Goal: Transaction & Acquisition: Purchase product/service

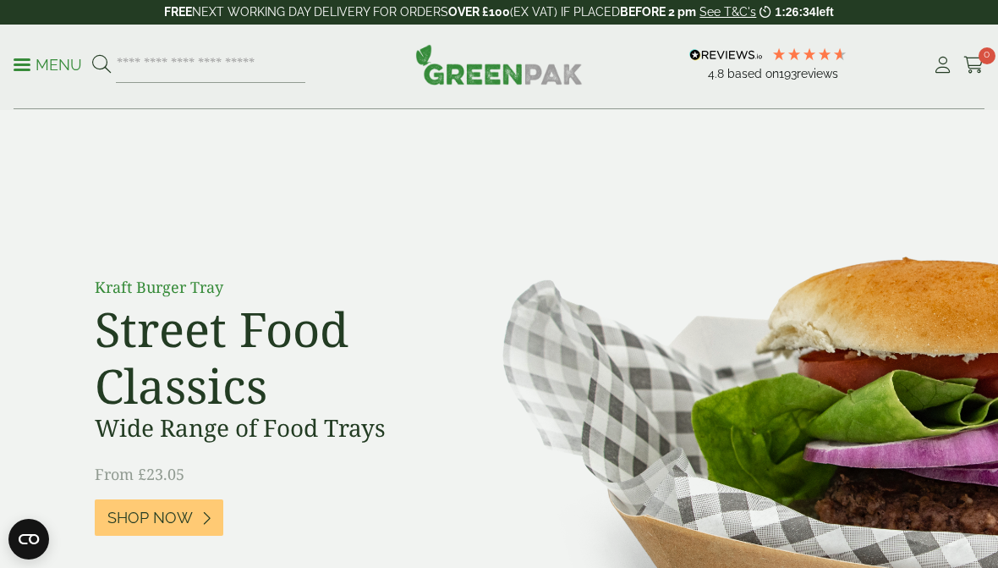
click at [41, 69] on p "Menu" at bounding box center [48, 65] width 69 height 20
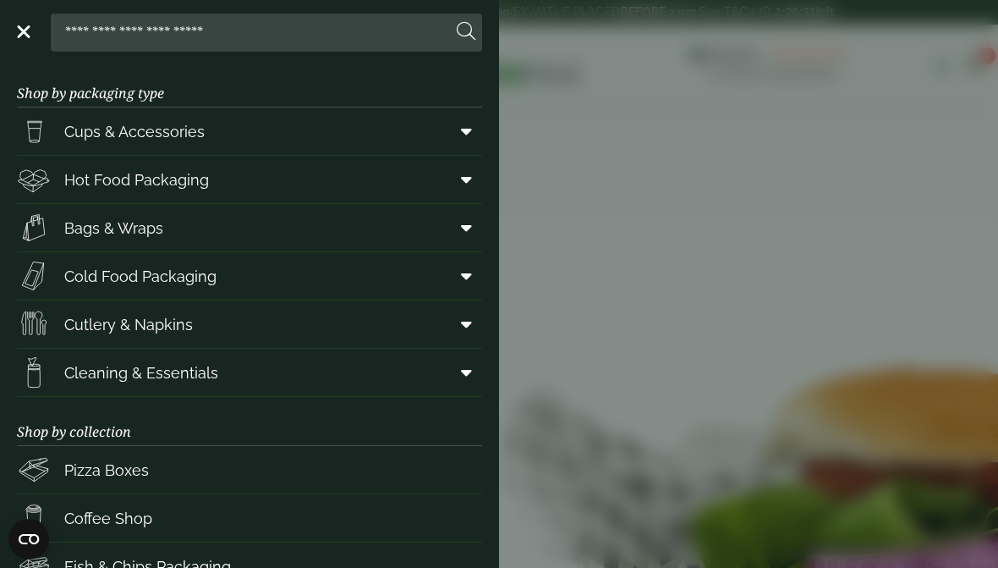
click at [469, 222] on icon at bounding box center [466, 227] width 11 height 17
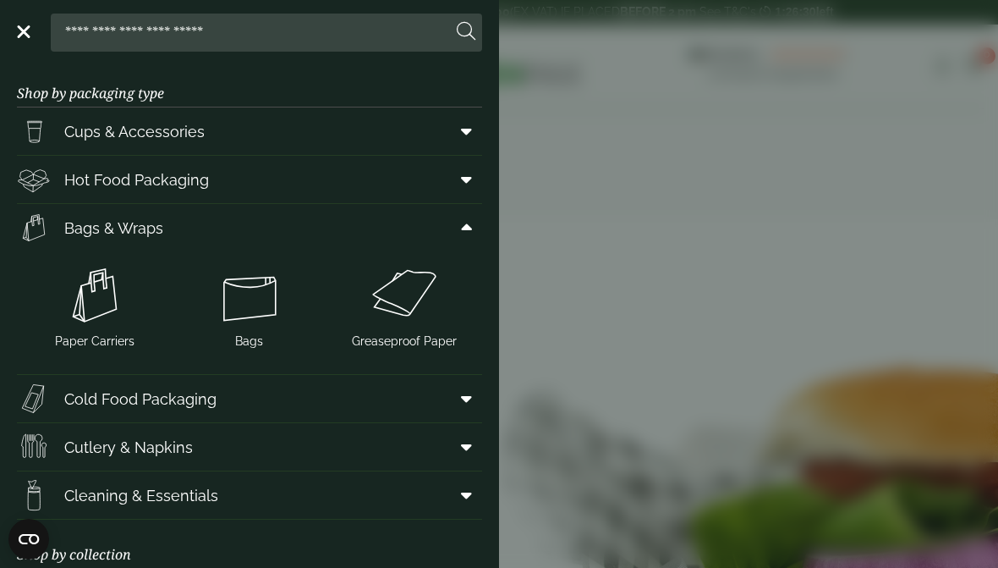
click at [421, 293] on img at bounding box center [404, 295] width 141 height 68
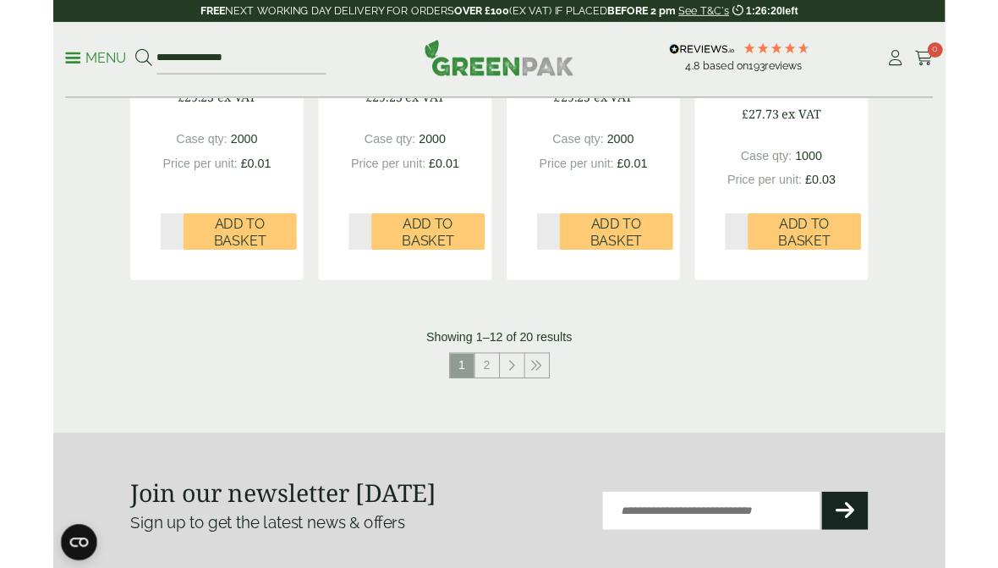
scroll to position [2010, 0]
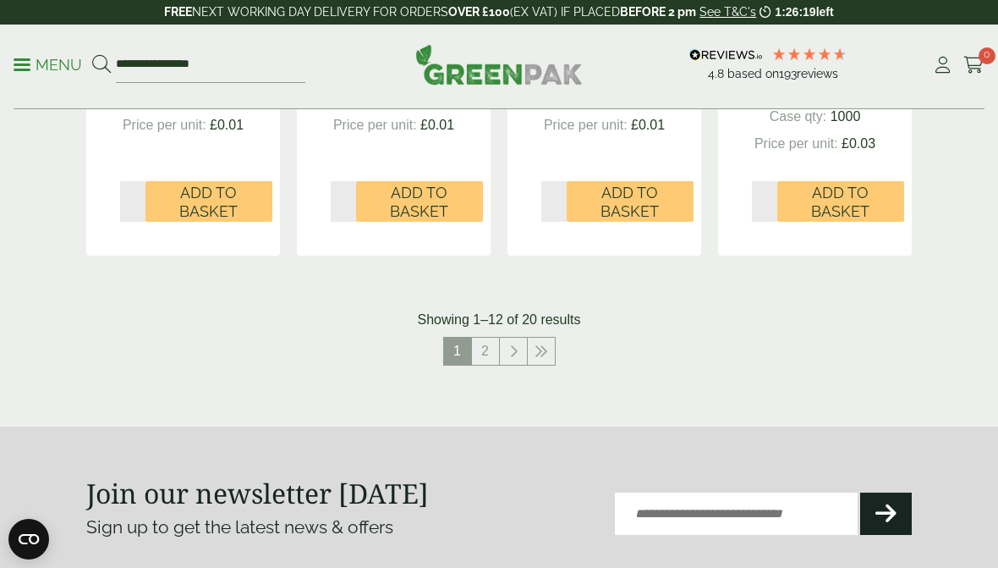
click at [492, 341] on link "2" at bounding box center [485, 351] width 27 height 27
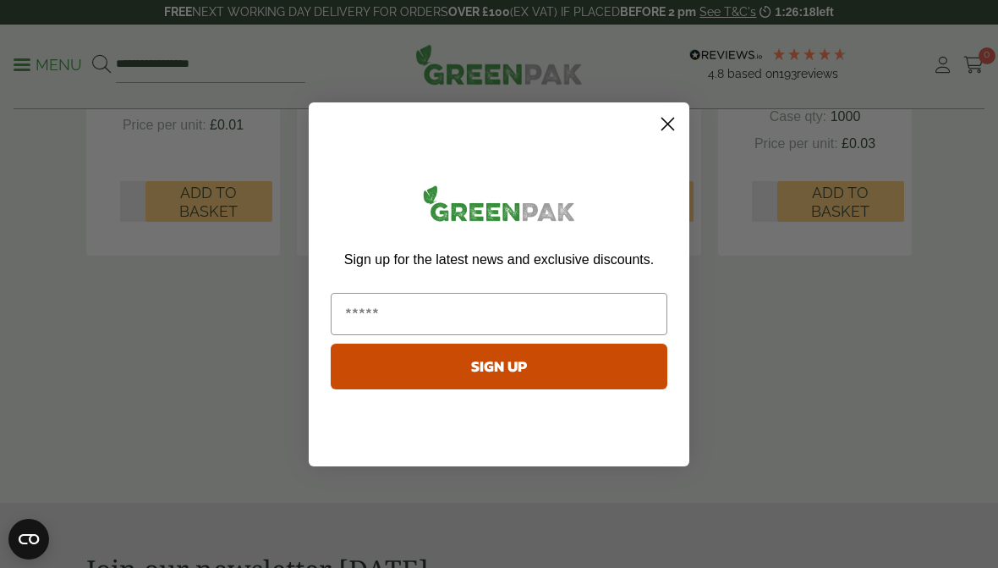
scroll to position [2000, 0]
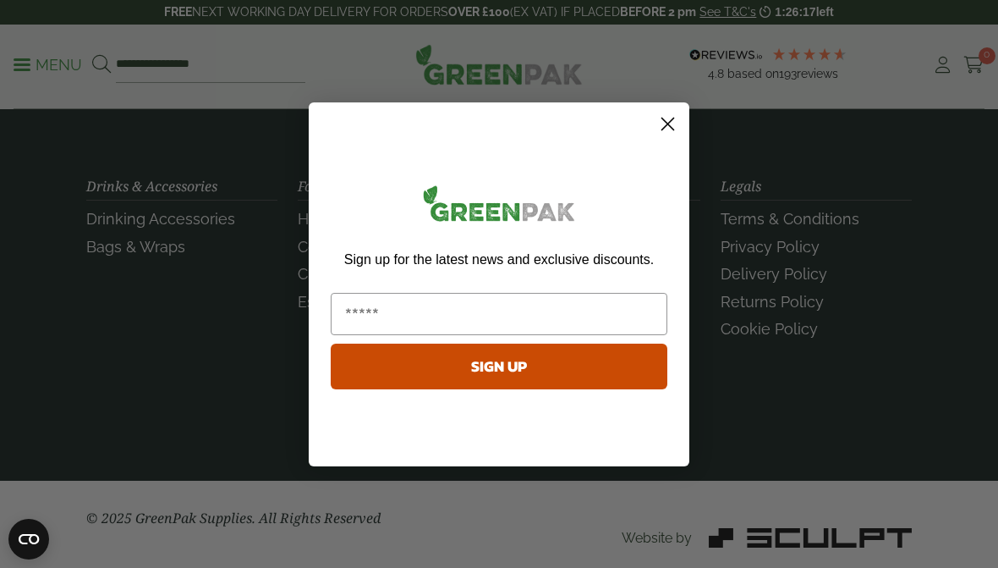
click at [663, 118] on icon "Close dialog" at bounding box center [669, 124] width 12 height 12
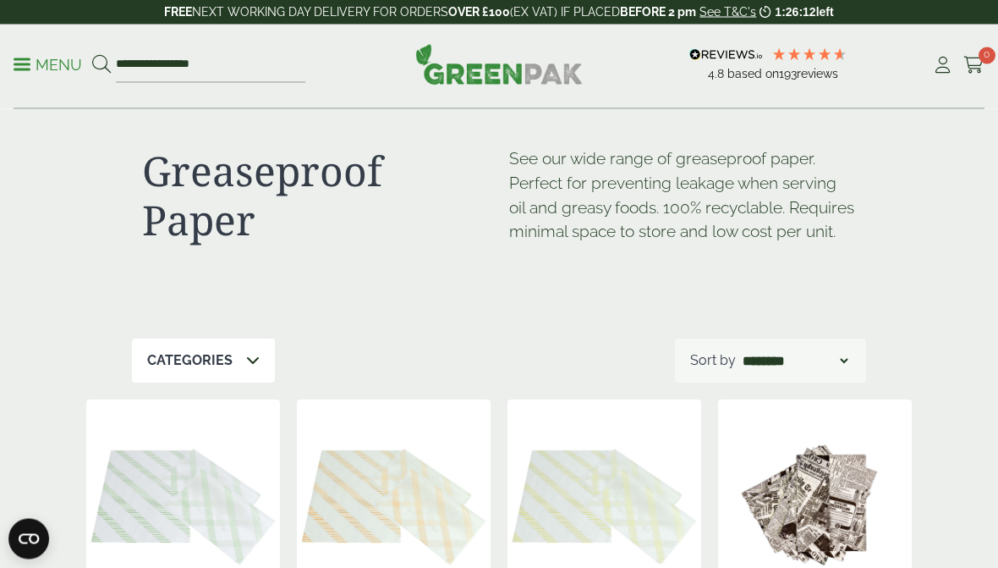
scroll to position [0, 0]
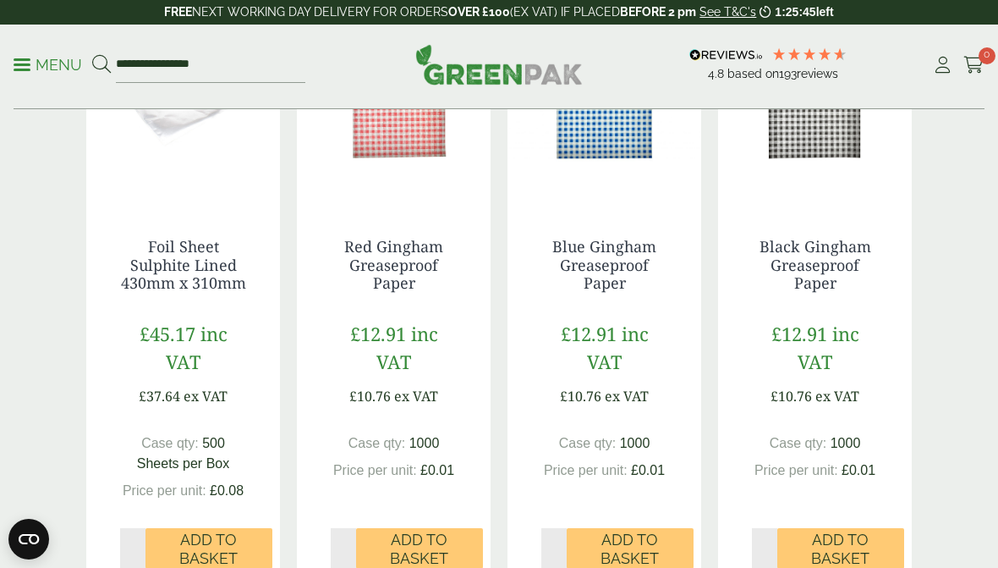
scroll to position [426, 0]
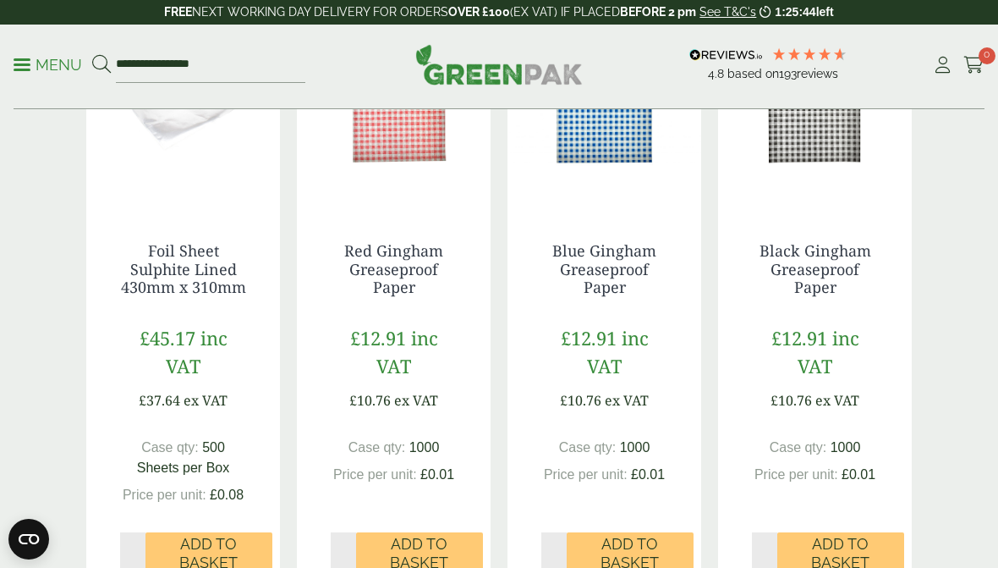
click at [812, 256] on link "Black Gingham Greaseproof Paper" at bounding box center [816, 268] width 112 height 57
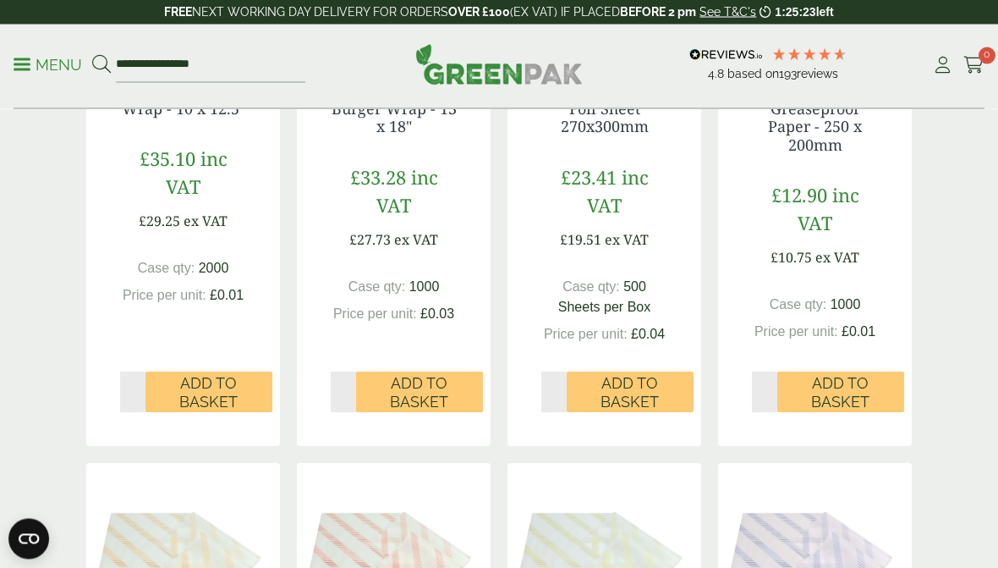
scroll to position [1220, 0]
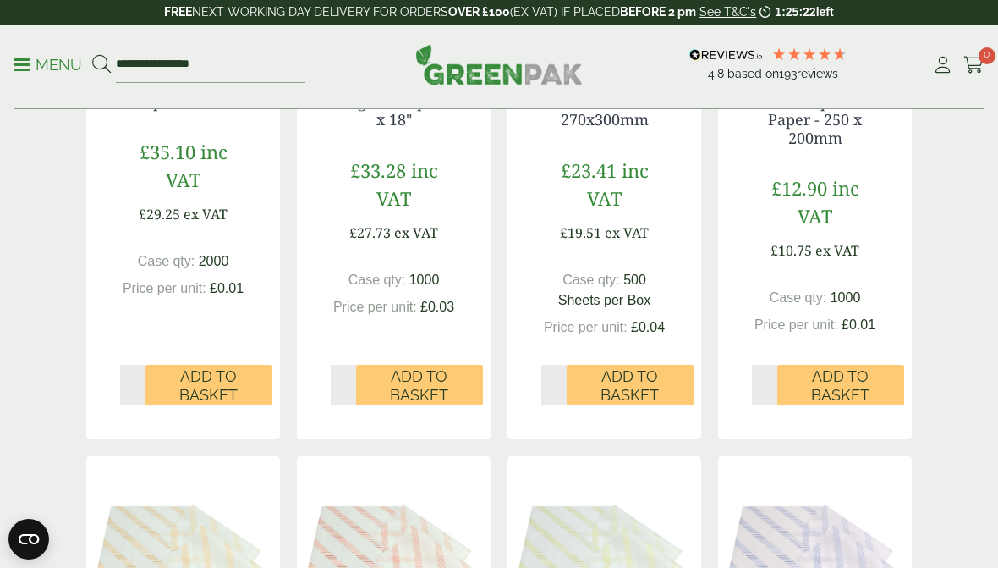
click at [829, 373] on span "Add to Basket" at bounding box center [840, 385] width 103 height 36
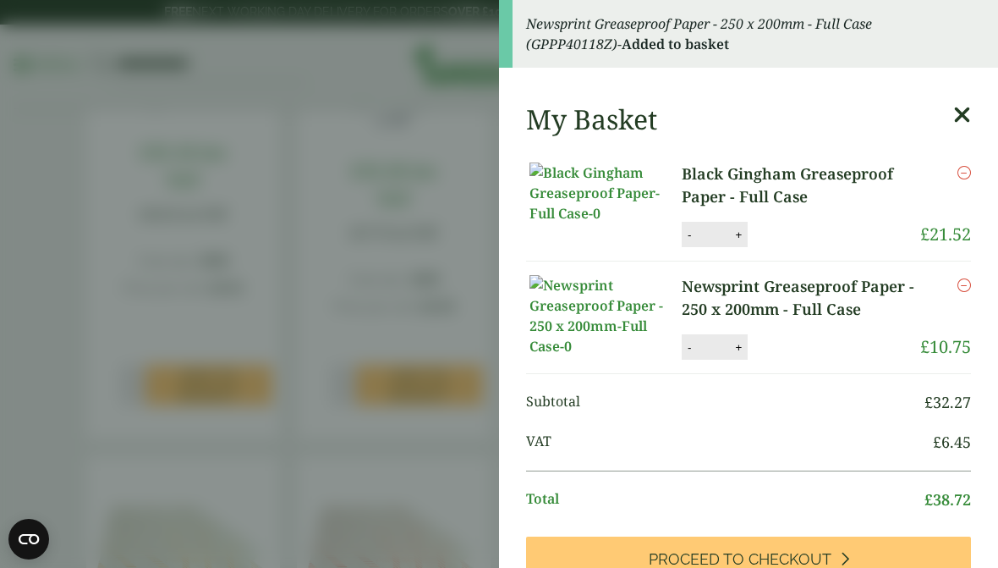
click at [734, 355] on button "+" at bounding box center [738, 347] width 17 height 14
type input "*"
click at [776, 360] on button "Update" at bounding box center [793, 347] width 85 height 25
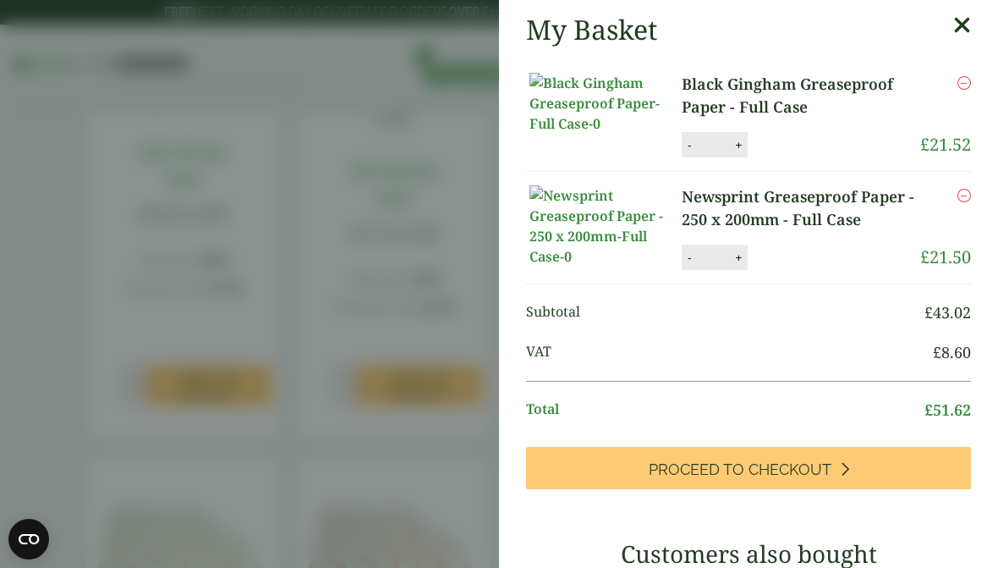
click at [601, 246] on img at bounding box center [606, 225] width 152 height 81
click at [762, 219] on link "Newsprint Greaseproof Paper - 250 x 200mm - Full Case" at bounding box center [801, 208] width 239 height 46
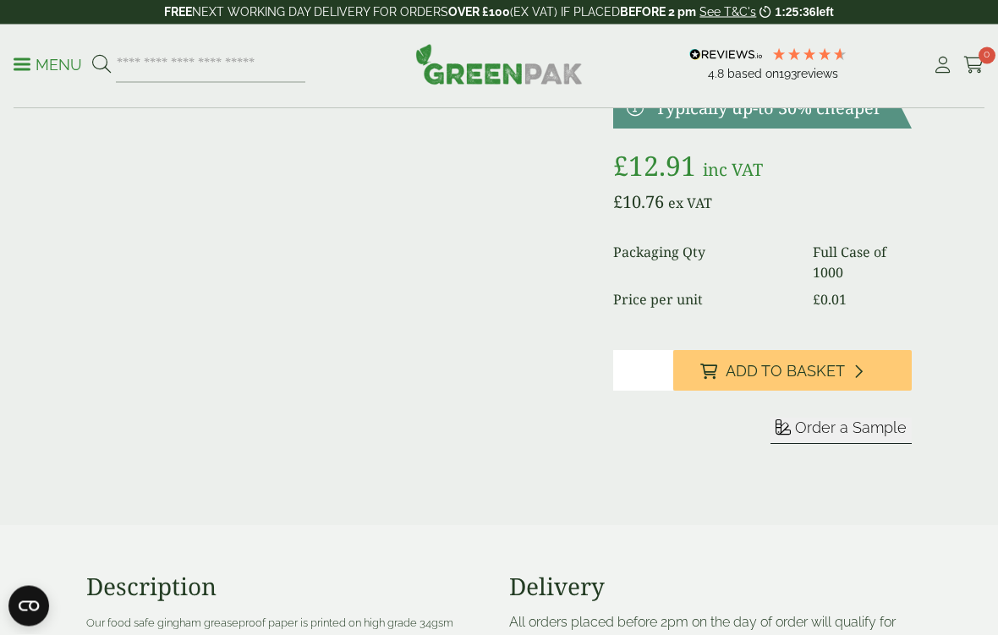
scroll to position [234, 0]
click at [793, 368] on span "Add to Basket" at bounding box center [785, 371] width 119 height 19
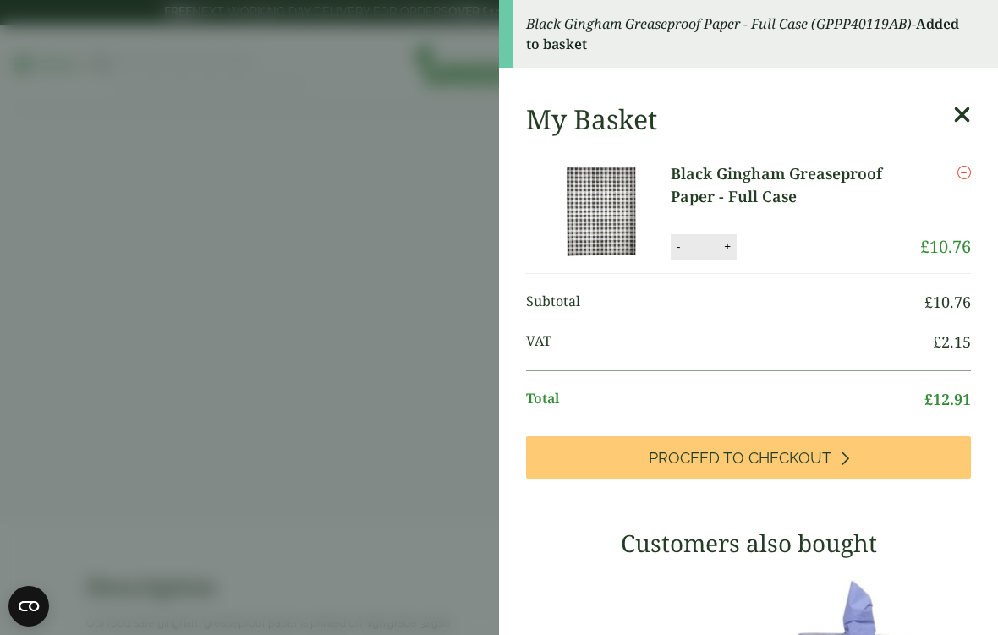
click at [718, 250] on input "*" at bounding box center [702, 247] width 34 height 36
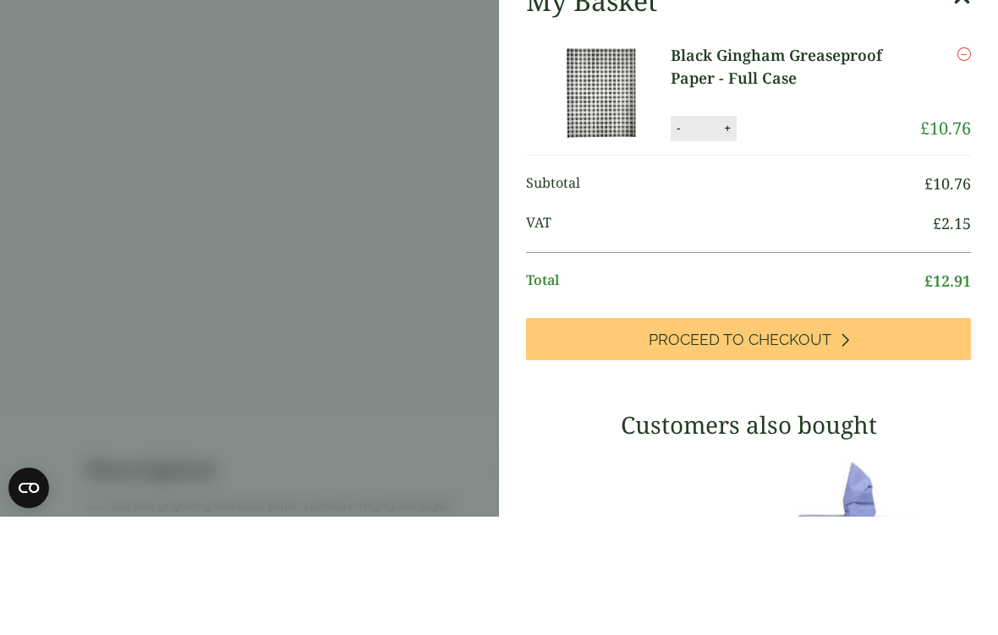
click at [733, 239] on button "+" at bounding box center [727, 246] width 17 height 14
type input "*"
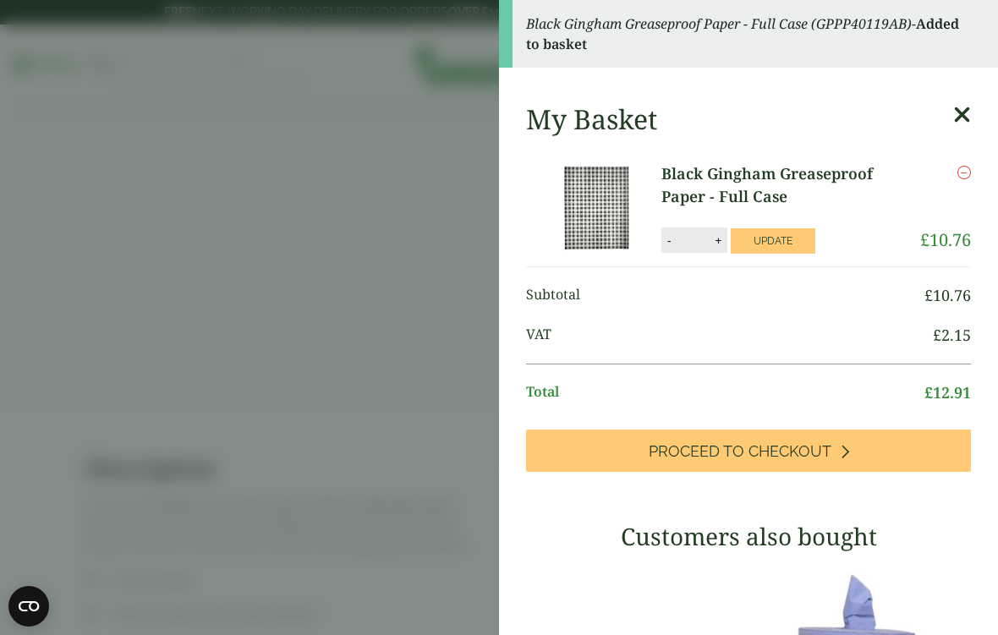
click at [763, 237] on button "Update" at bounding box center [773, 240] width 85 height 25
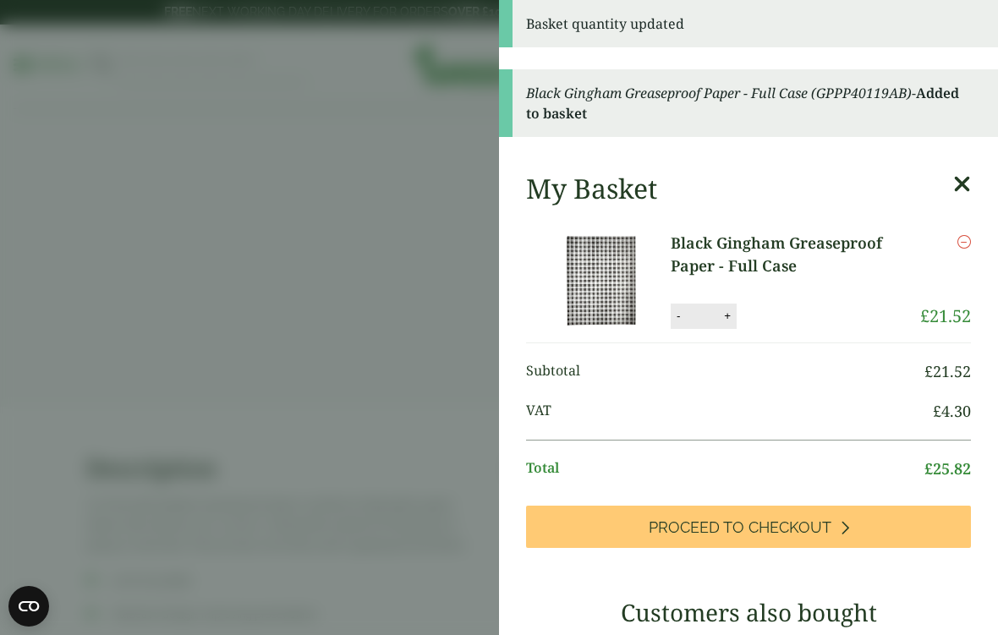
click at [962, 184] on icon at bounding box center [963, 185] width 18 height 24
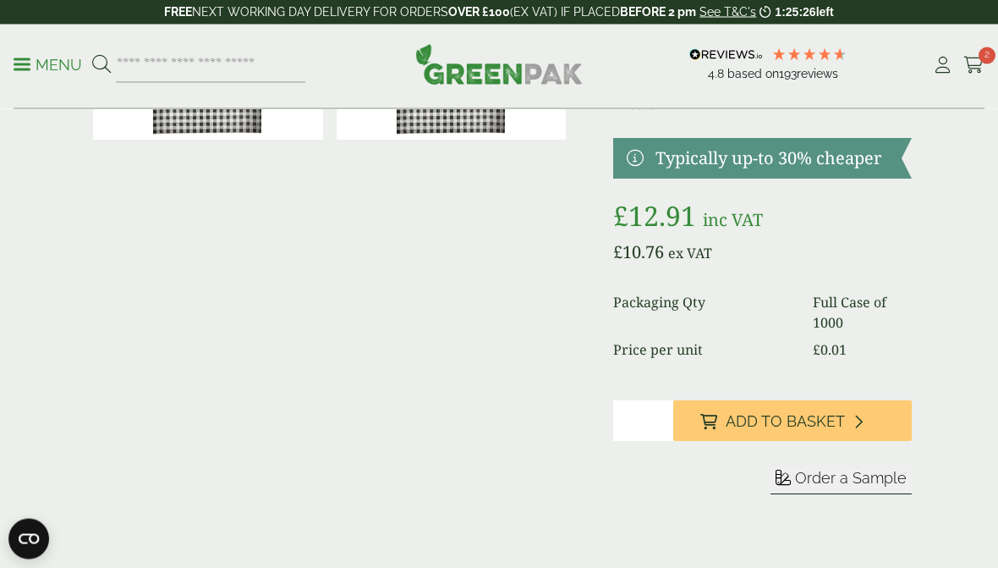
scroll to position [158, 0]
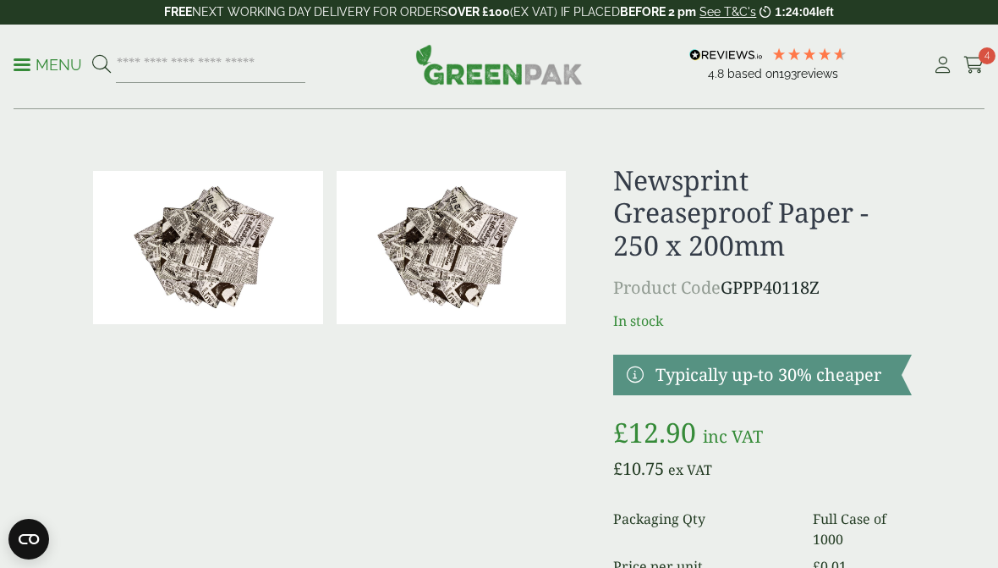
click at [236, 251] on img at bounding box center [208, 247] width 230 height 153
click at [972, 64] on icon at bounding box center [974, 65] width 21 height 17
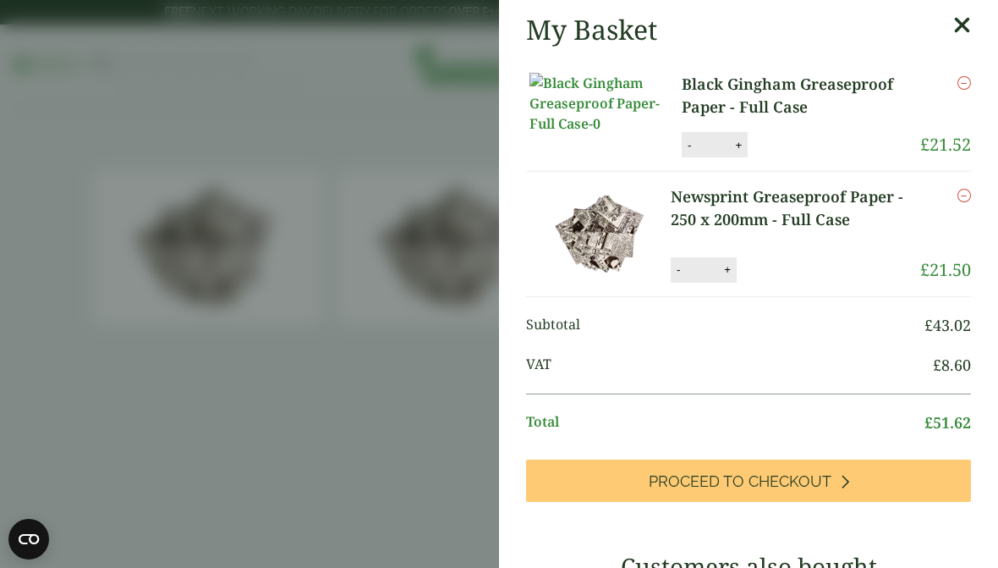
click at [966, 86] on icon "Remove this item" at bounding box center [965, 83] width 14 height 14
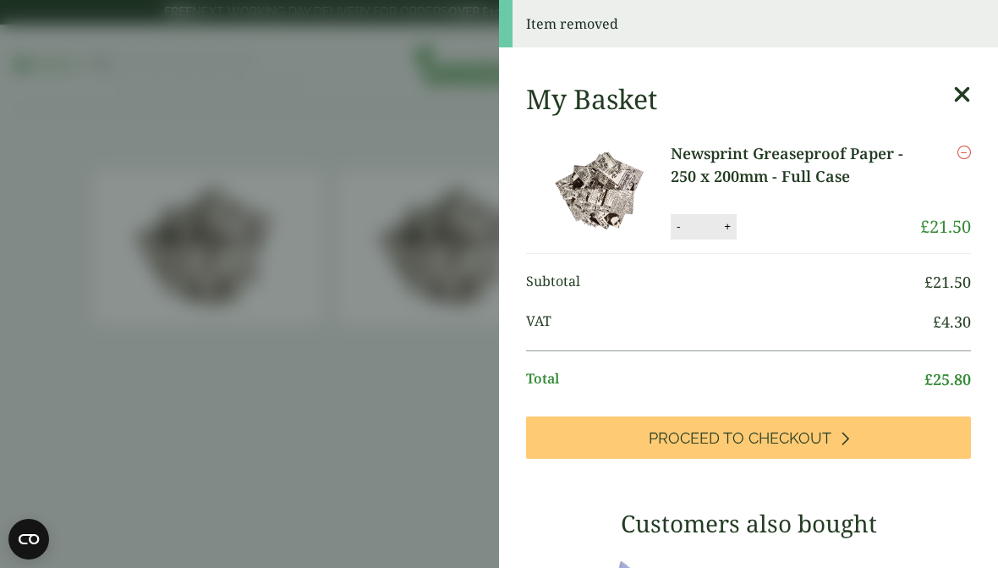
click at [727, 222] on button "+" at bounding box center [727, 226] width 17 height 14
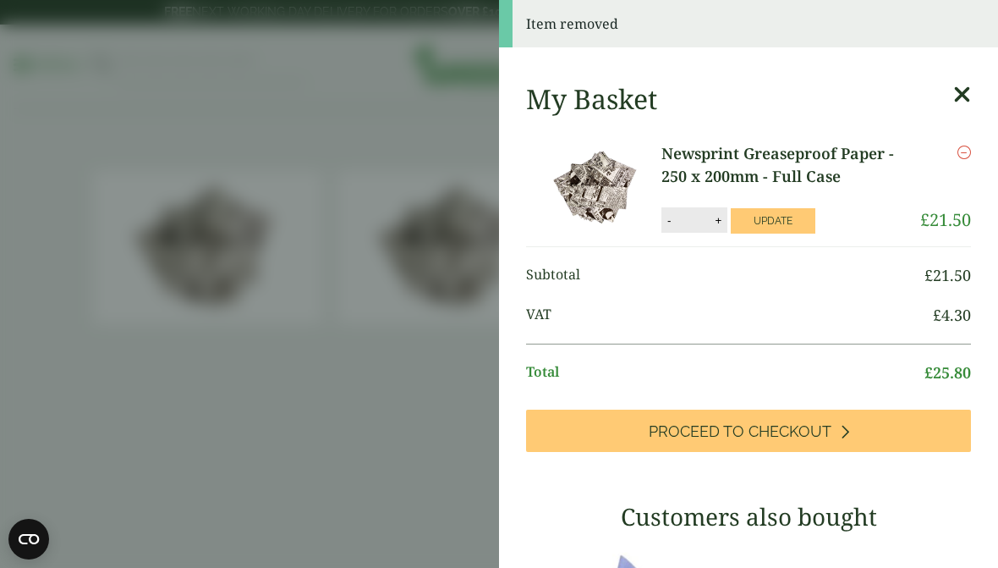
click at [719, 219] on button "+" at bounding box center [718, 220] width 17 height 14
type input "*"
click at [772, 217] on button "Update" at bounding box center [773, 220] width 85 height 25
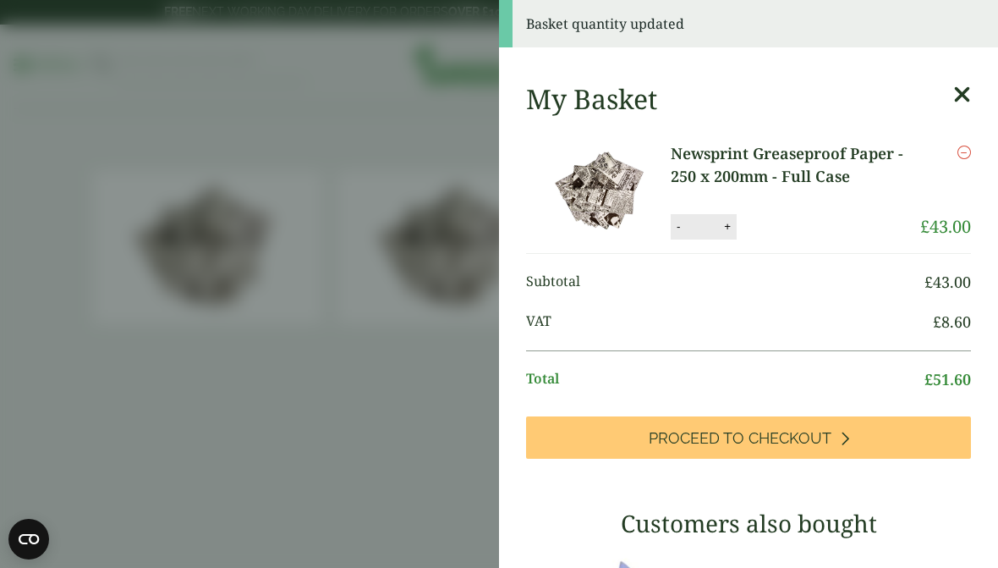
click at [757, 438] on span "Proceed to Checkout" at bounding box center [740, 438] width 183 height 19
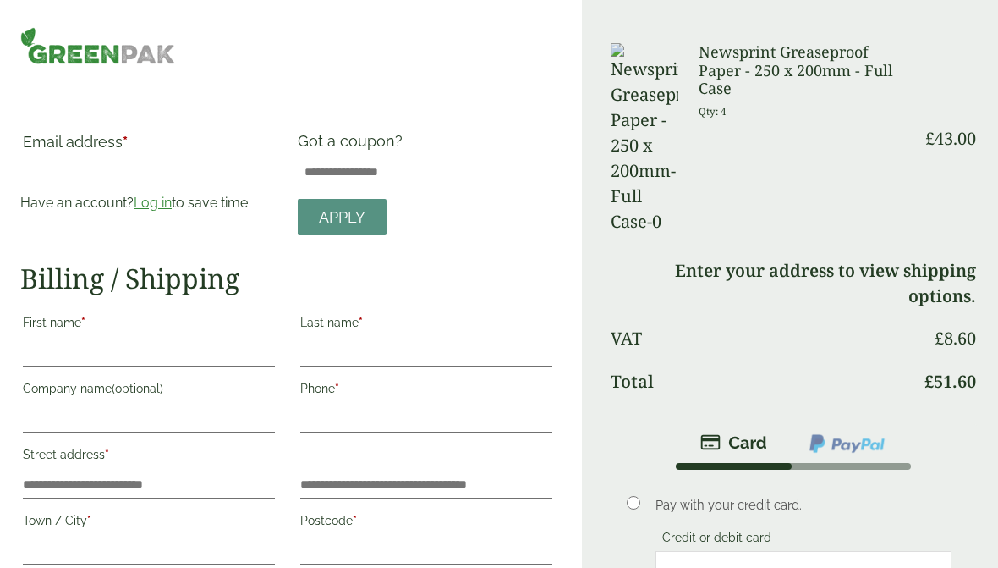
click at [63, 179] on input "Email address *" at bounding box center [149, 171] width 252 height 27
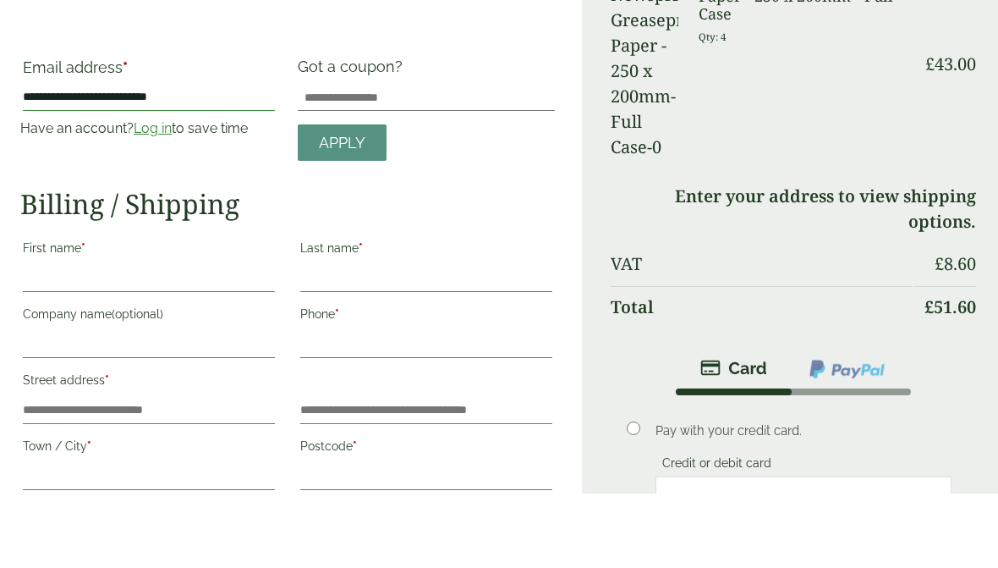
type input "**********"
click at [509, 169] on div "**********" at bounding box center [287, 482] width 535 height 700
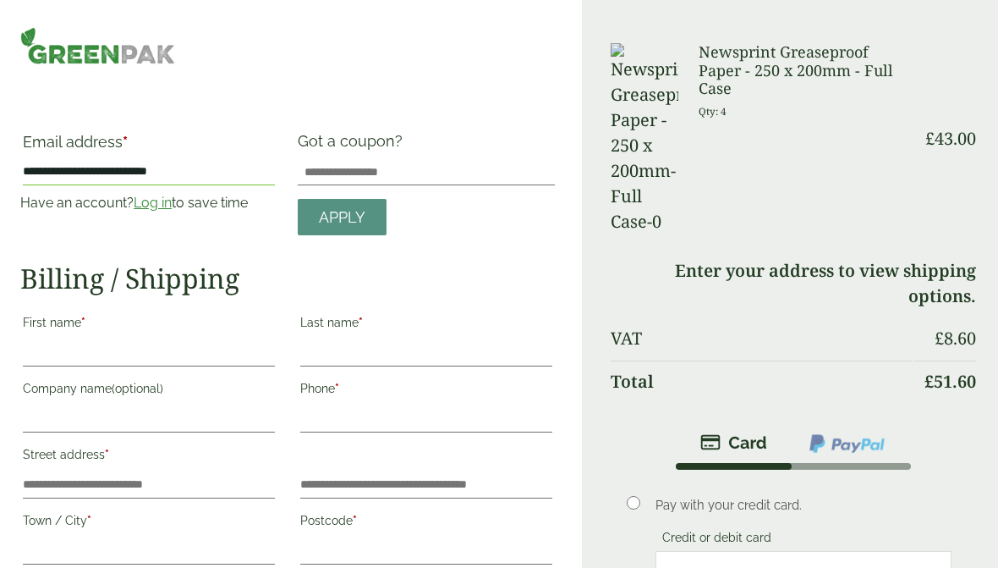
click at [83, 55] on img at bounding box center [97, 45] width 155 height 37
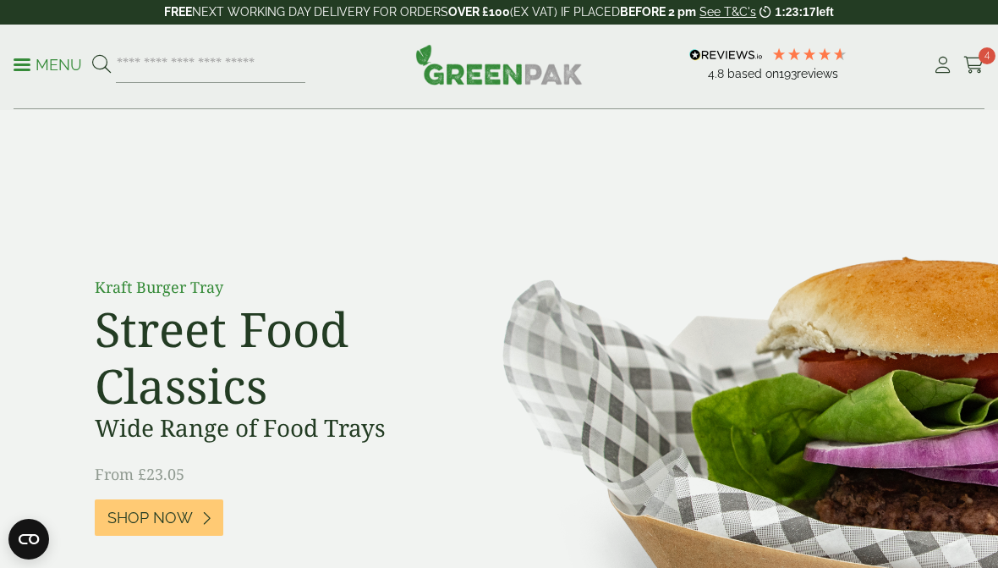
click at [939, 68] on icon at bounding box center [942, 65] width 21 height 17
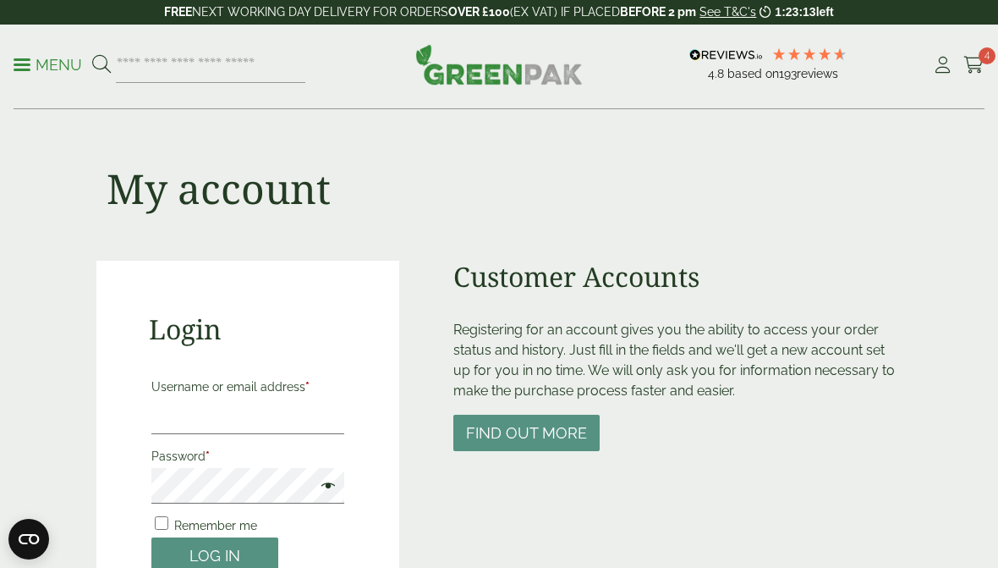
click at [208, 412] on input "Username or email address *" at bounding box center [247, 417] width 193 height 36
type input "**********"
click at [228, 557] on button "Log in" at bounding box center [214, 555] width 127 height 36
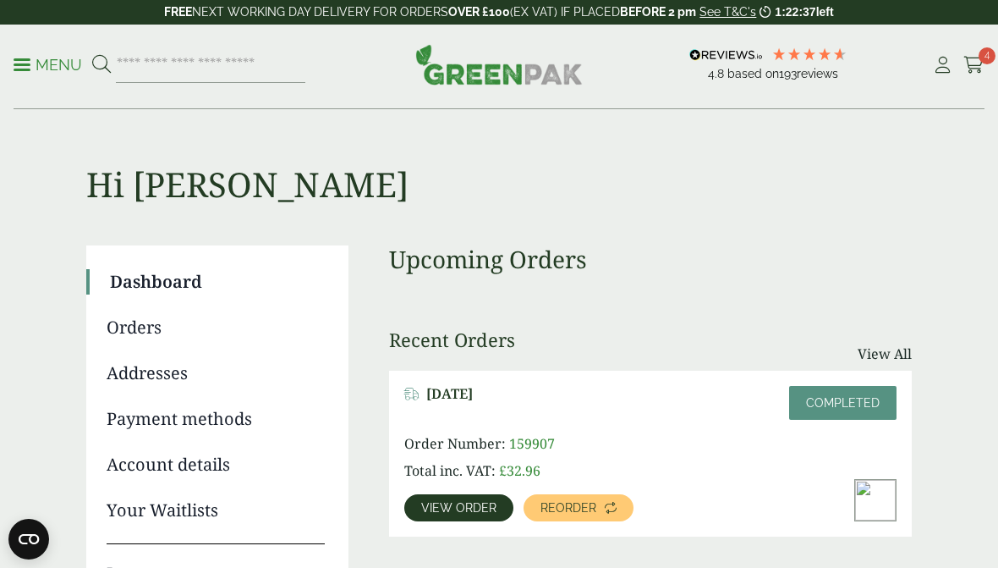
click at [979, 63] on icon at bounding box center [974, 65] width 21 height 17
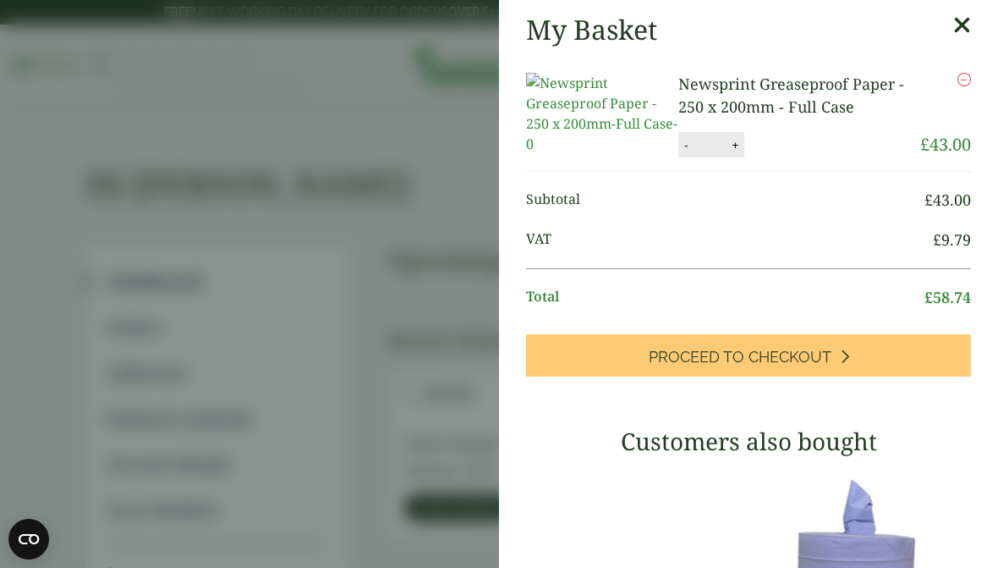
click at [763, 366] on span "Proceed to Checkout" at bounding box center [740, 357] width 183 height 19
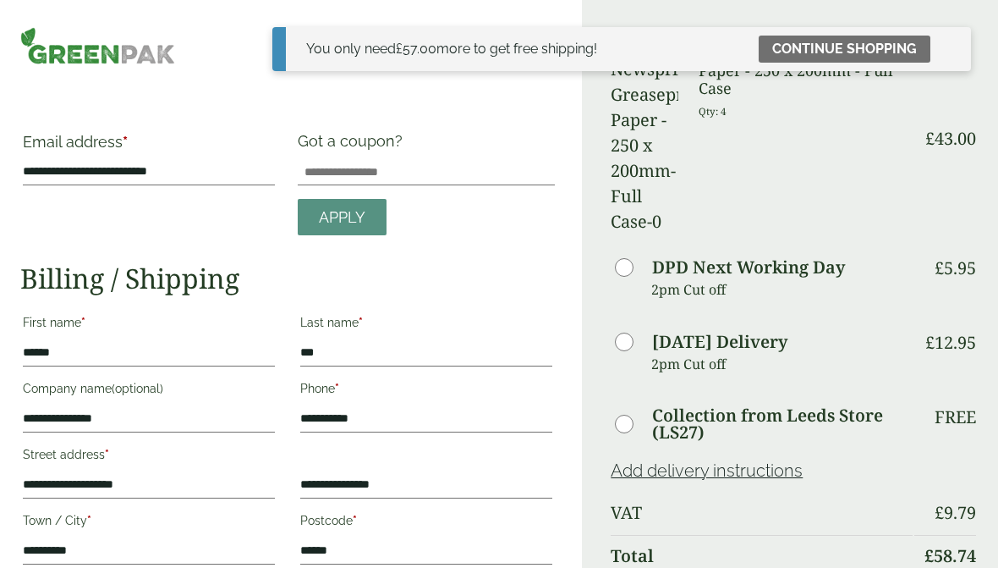
click at [489, 115] on div "**********" at bounding box center [291, 559] width 582 height 1119
click at [855, 43] on link "Continue shopping" at bounding box center [845, 49] width 172 height 27
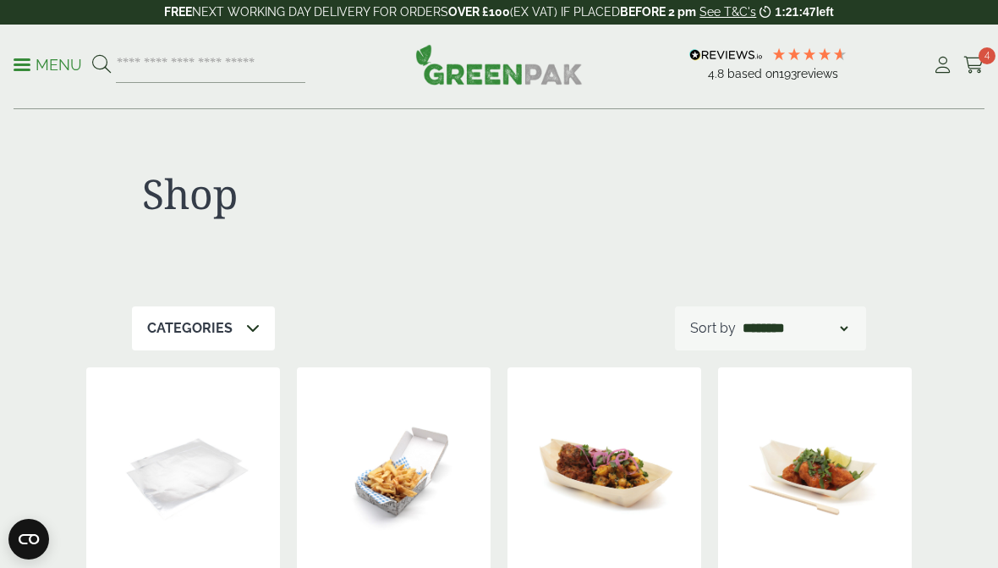
click at [988, 59] on span "4" at bounding box center [987, 55] width 17 height 17
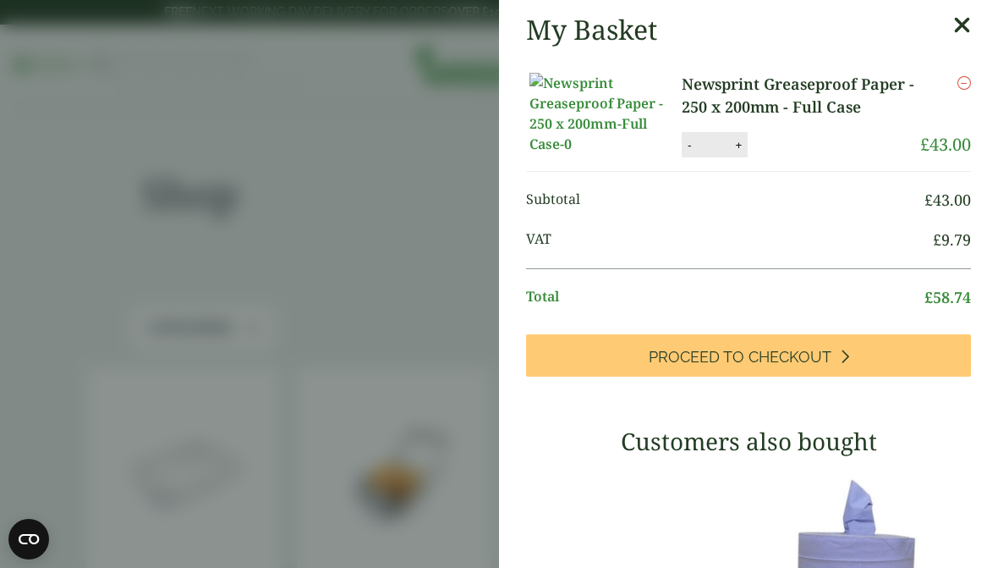
click at [736, 149] on div "- * +" at bounding box center [715, 144] width 66 height 25
click at [730, 152] on button "+" at bounding box center [738, 145] width 17 height 14
type input "*"
click at [769, 147] on button "Update" at bounding box center [793, 145] width 85 height 25
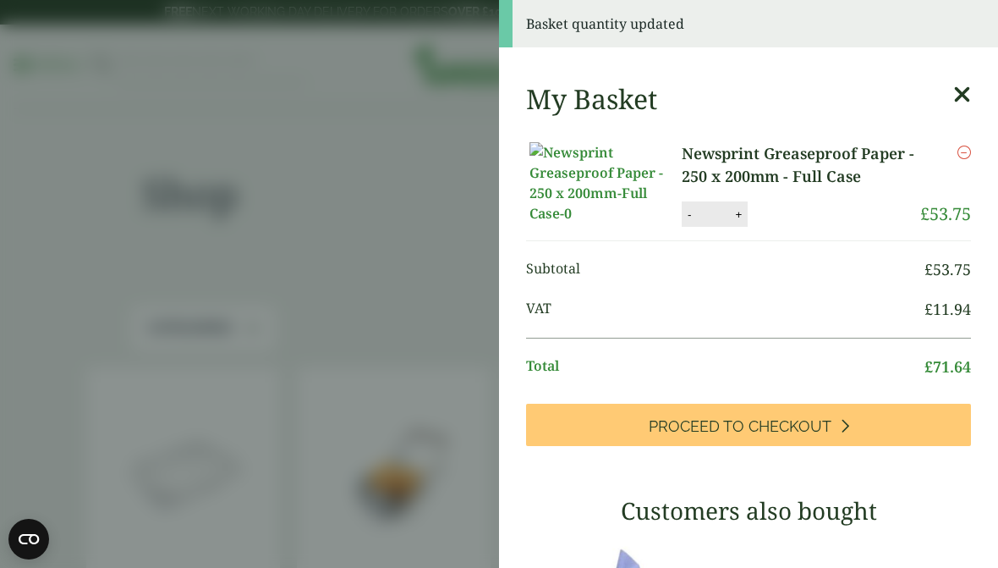
click at [754, 432] on span "Proceed to Checkout" at bounding box center [740, 426] width 183 height 19
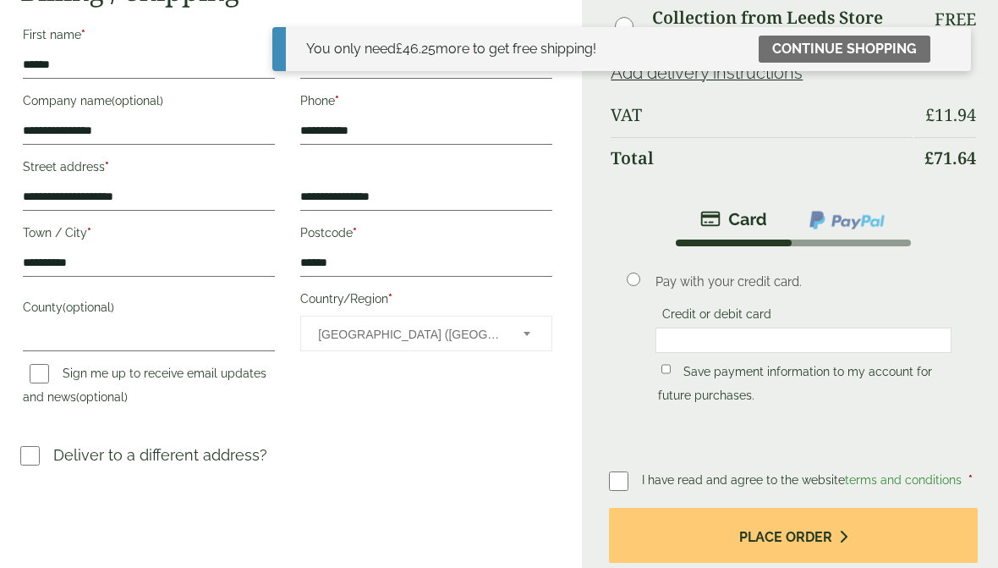
scroll to position [285, 0]
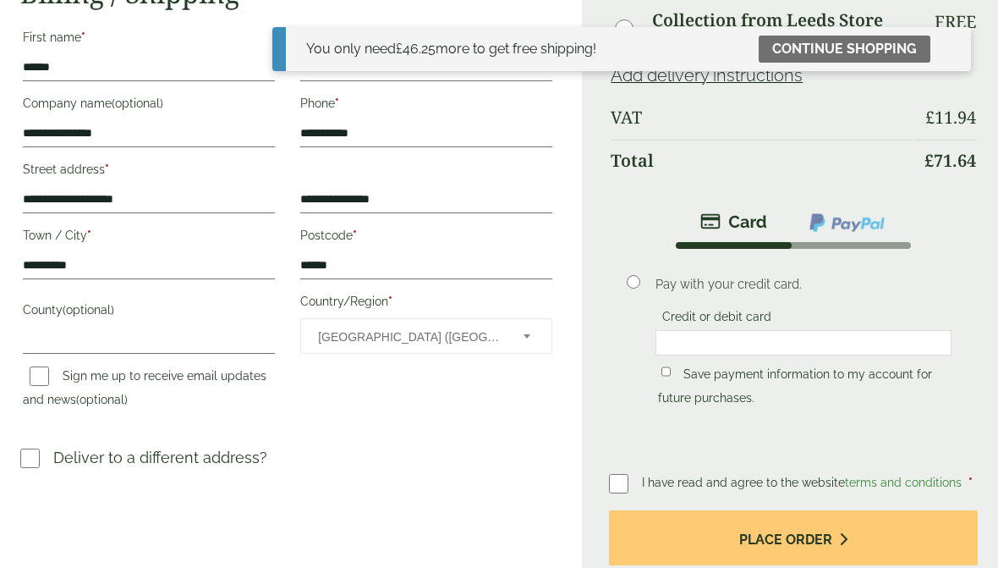
click at [715, 337] on div at bounding box center [804, 342] width 296 height 25
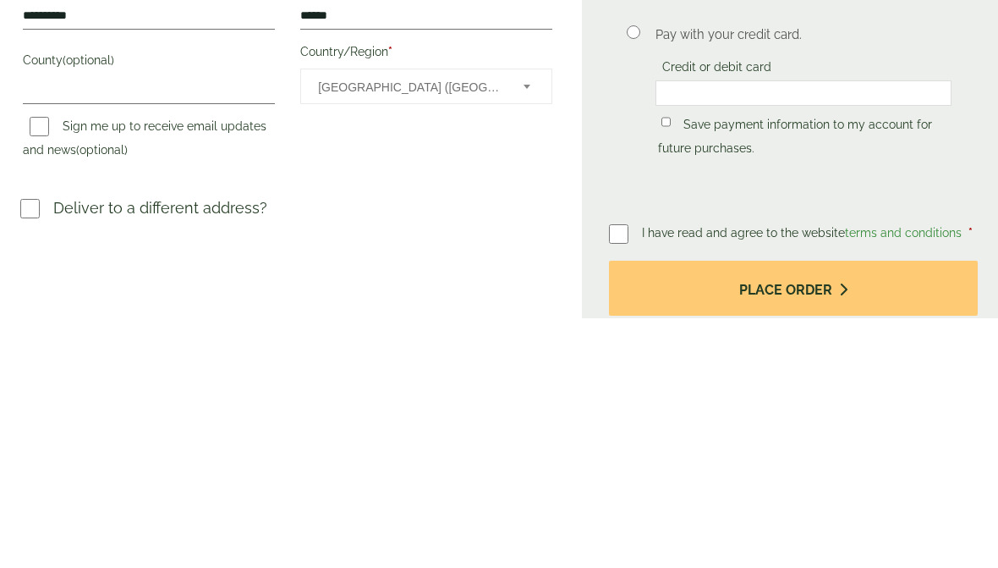
scroll to position [535, 0]
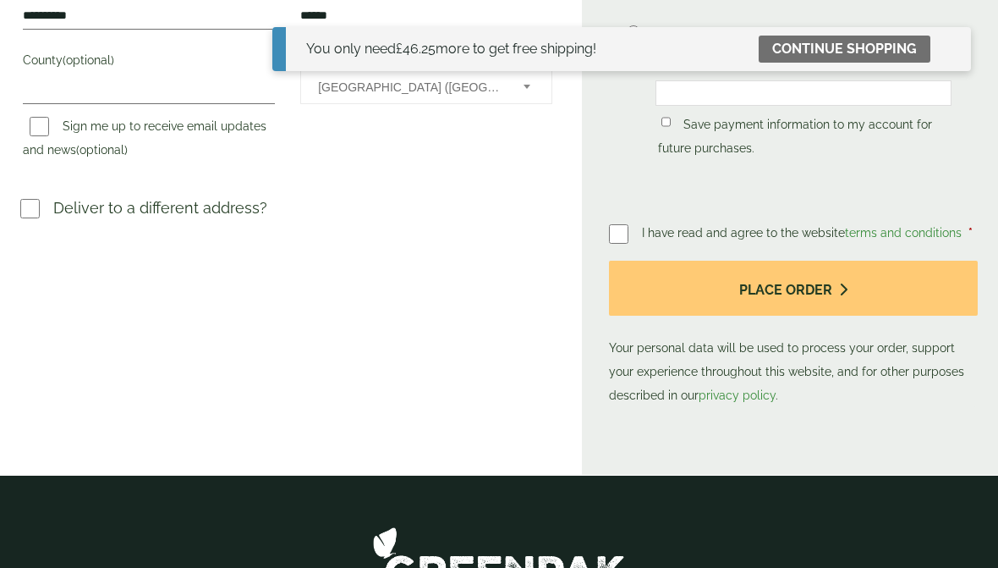
click at [788, 291] on button "Place order" at bounding box center [793, 288] width 369 height 55
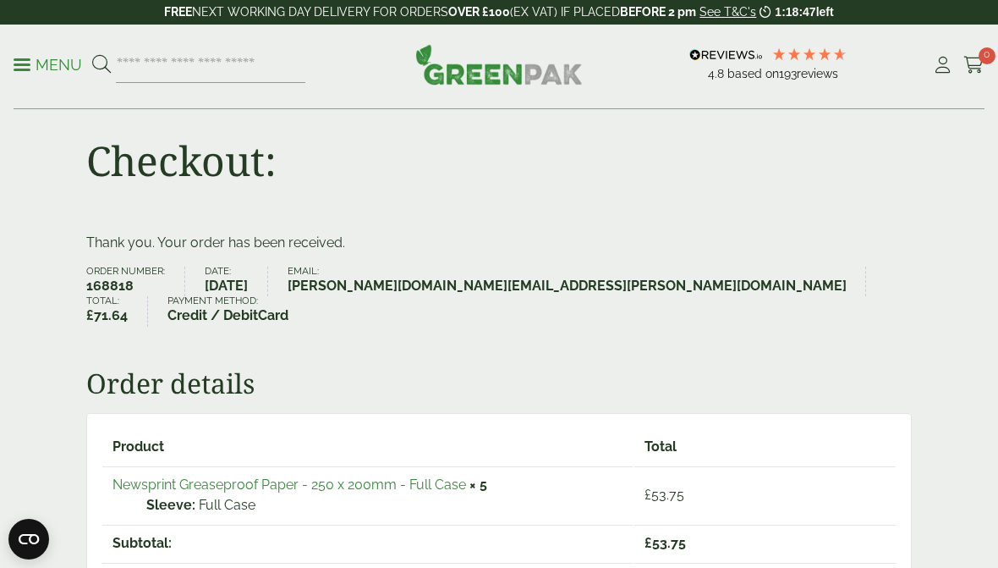
scroll to position [27, 0]
